Goal: Task Accomplishment & Management: Complete application form

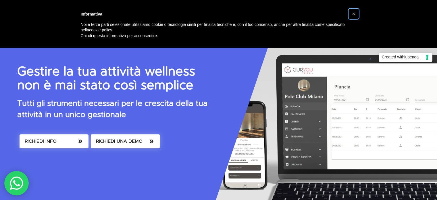
click at [354, 16] on span "×" at bounding box center [353, 14] width 3 height 6
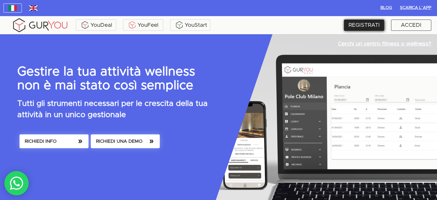
click at [367, 27] on div "REGISTRATI" at bounding box center [364, 25] width 40 height 11
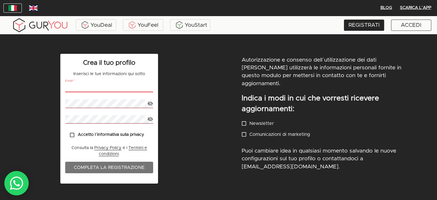
click at [89, 87] on input "email" at bounding box center [109, 88] width 88 height 8
type input "[EMAIL_ADDRESS][DOMAIN_NAME]"
click at [72, 134] on input "Accetto l´informativa sulla privacy" at bounding box center [72, 134] width 11 height 11
checkbox input "true"
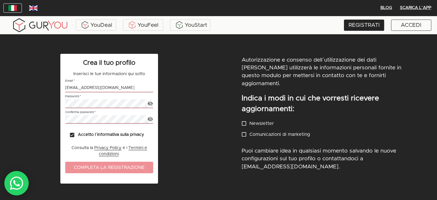
click at [98, 167] on span "Completa la registrazione" at bounding box center [109, 167] width 76 height 8
